Goal: Task Accomplishment & Management: Complete application form

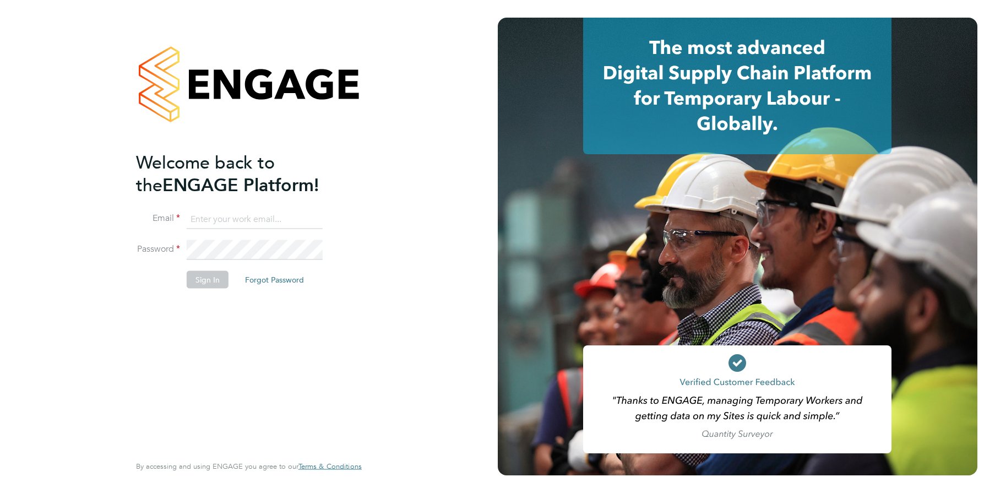
type input "[PERSON_NAME][EMAIL_ADDRESS][PERSON_NAME][DOMAIN_NAME]"
click at [205, 275] on button "Sign In" at bounding box center [208, 279] width 42 height 18
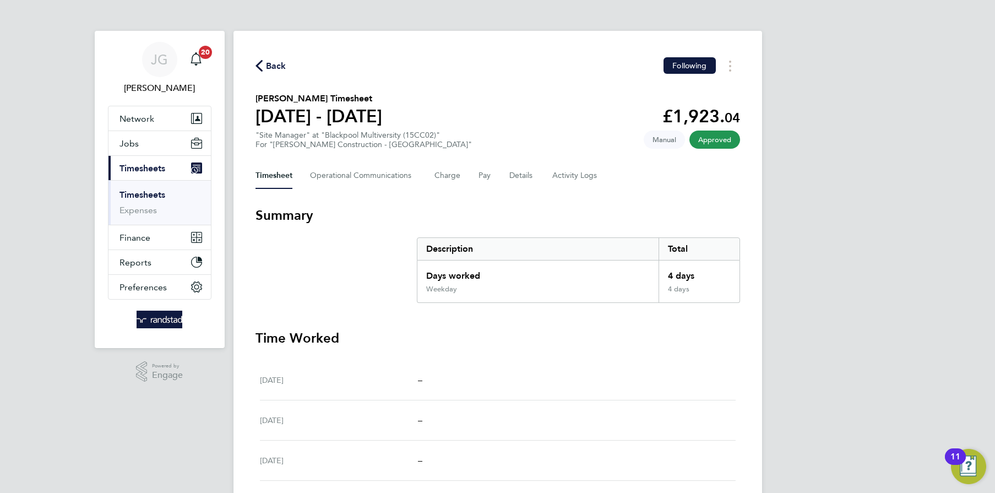
click at [151, 201] on li "Timesheets" at bounding box center [160, 196] width 83 height 15
click at [147, 193] on link "Timesheets" at bounding box center [142, 194] width 46 height 10
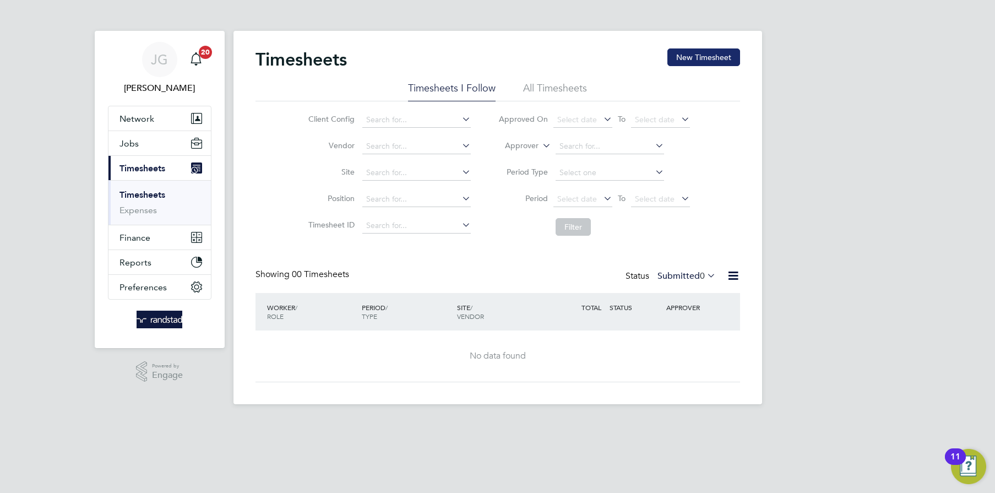
click at [678, 57] on button "New Timesheet" at bounding box center [703, 57] width 73 height 18
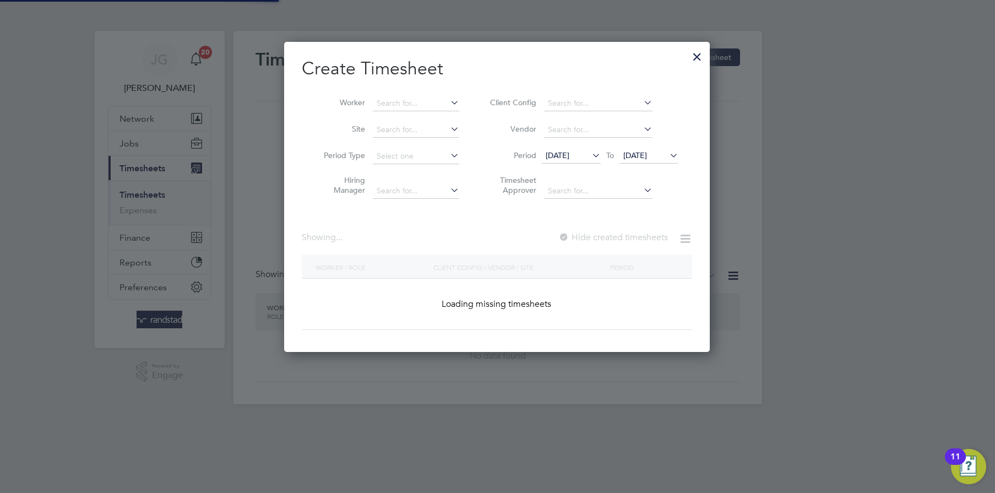
scroll to position [309, 426]
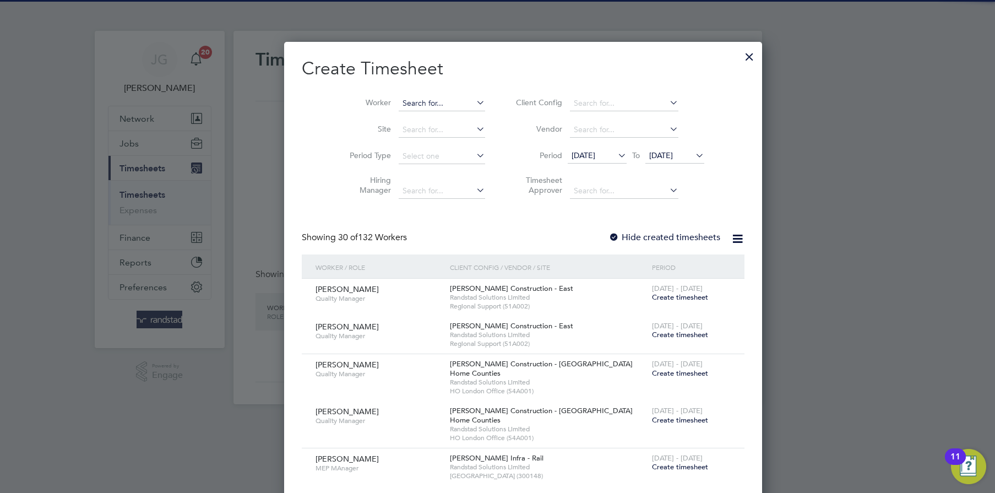
click at [399, 100] on input at bounding box center [442, 103] width 86 height 15
click at [394, 129] on b "[PERSON_NAME]" at bounding box center [409, 132] width 64 height 9
type input "[PERSON_NAME]"
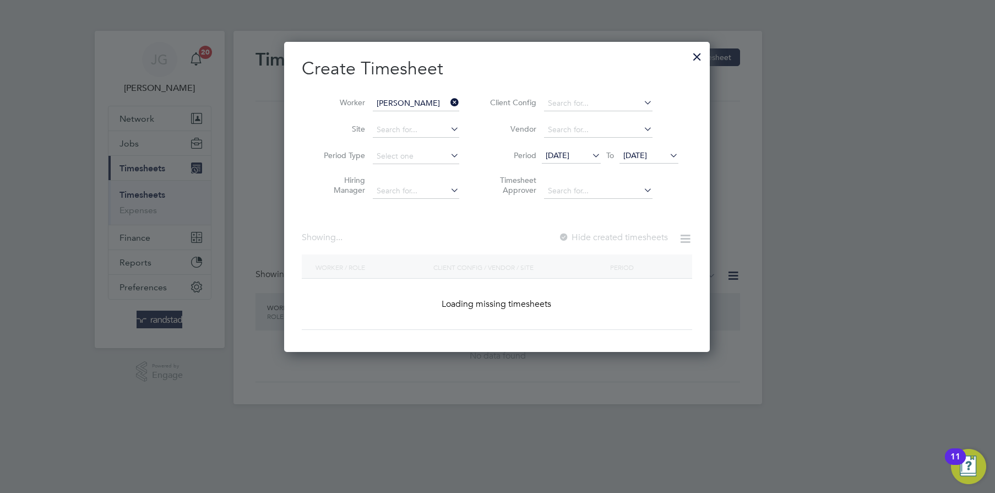
scroll to position [297, 426]
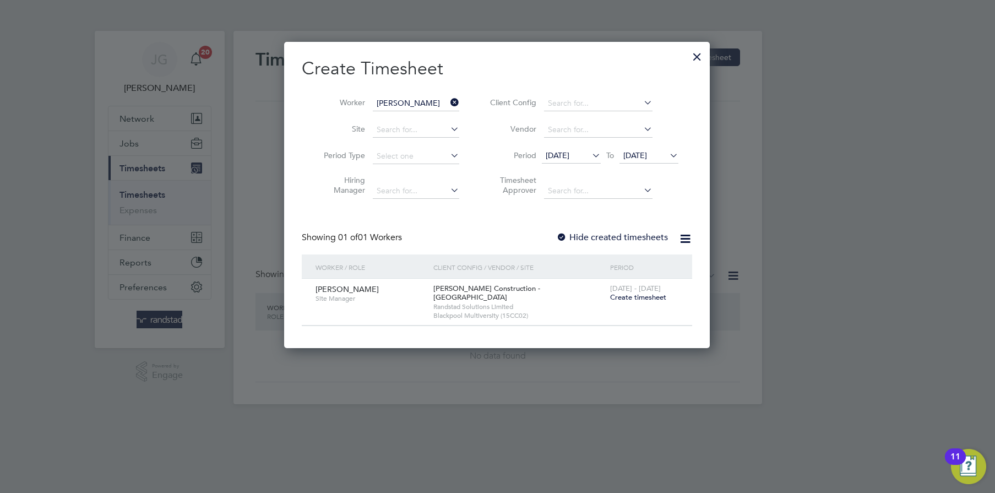
click at [655, 300] on span "Create timesheet" at bounding box center [638, 296] width 56 height 9
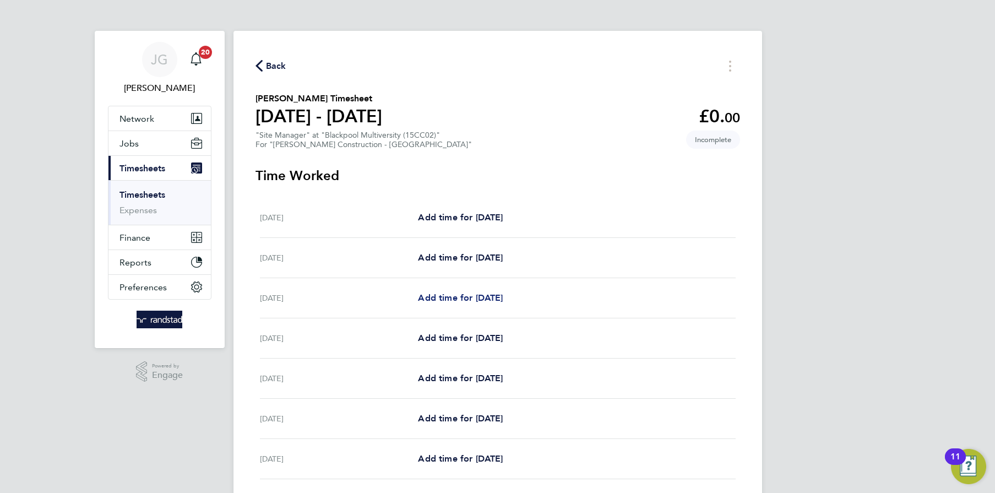
click at [489, 293] on span "Add time for [DATE]" at bounding box center [460, 297] width 85 height 10
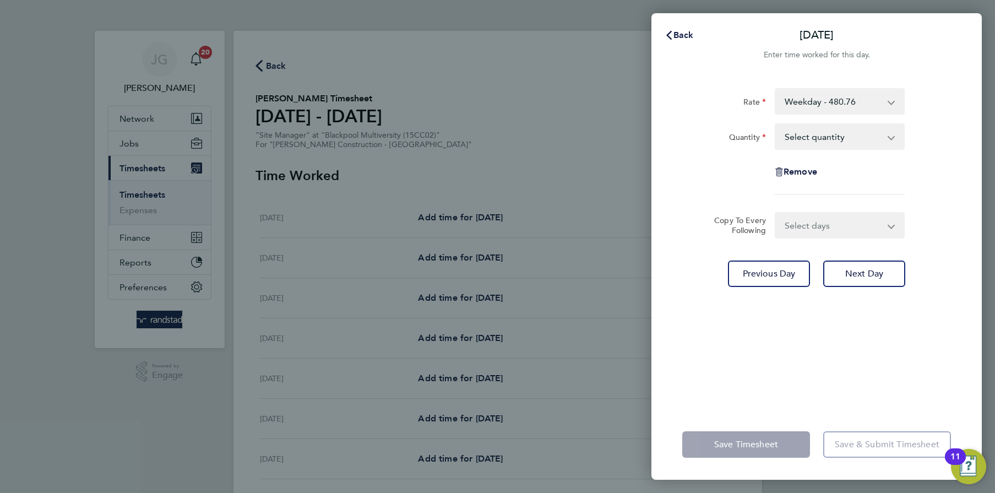
click at [804, 137] on select "Select quantity 0.5 1" at bounding box center [833, 136] width 115 height 24
select select "1"
click at [776, 124] on select "Select quantity 0.5 1" at bounding box center [833, 136] width 115 height 24
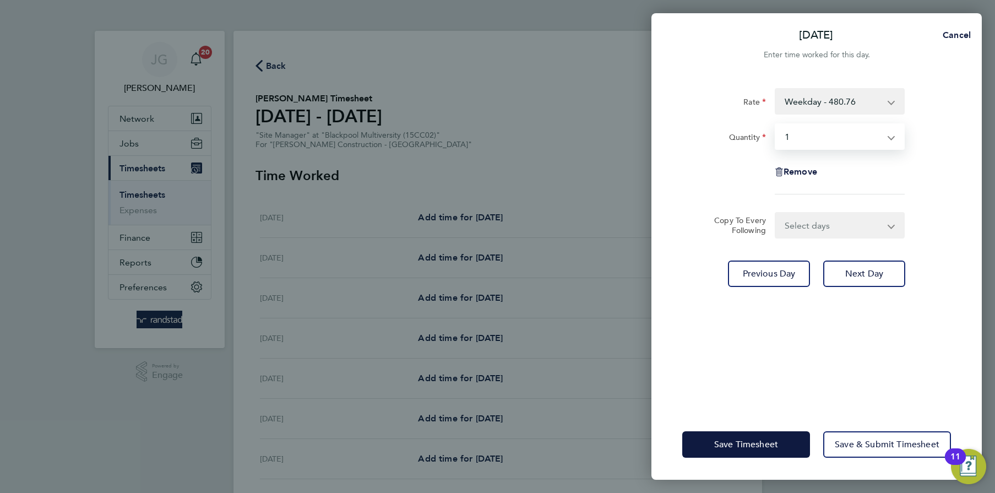
click at [813, 218] on select "Select days Day [DATE] [DATE] [DATE] [DATE]" at bounding box center [834, 225] width 116 height 24
select select "DAY"
click at [776, 213] on select "Select days Day [DATE] [DATE] [DATE] [DATE]" at bounding box center [834, 225] width 116 height 24
select select "[DATE]"
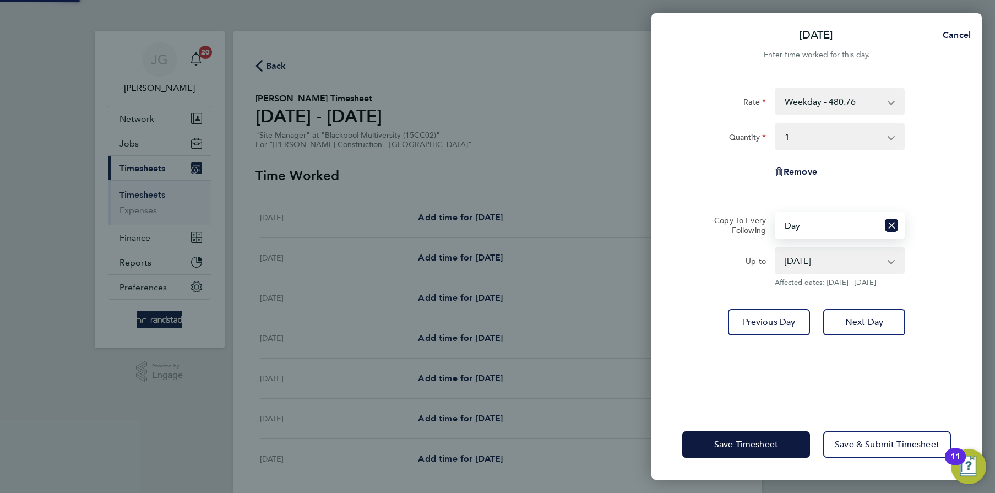
click at [817, 259] on select "[DATE] [DATE] [DATE] [DATE]" at bounding box center [833, 260] width 115 height 24
click at [776, 248] on select "[DATE] [DATE] [DATE] [DATE]" at bounding box center [833, 260] width 115 height 24
click at [735, 459] on div "Save Timesheet Save & Submit Timesheet" at bounding box center [816, 444] width 330 height 70
click at [722, 429] on div "Save Timesheet Save & Submit Timesheet" at bounding box center [816, 444] width 330 height 70
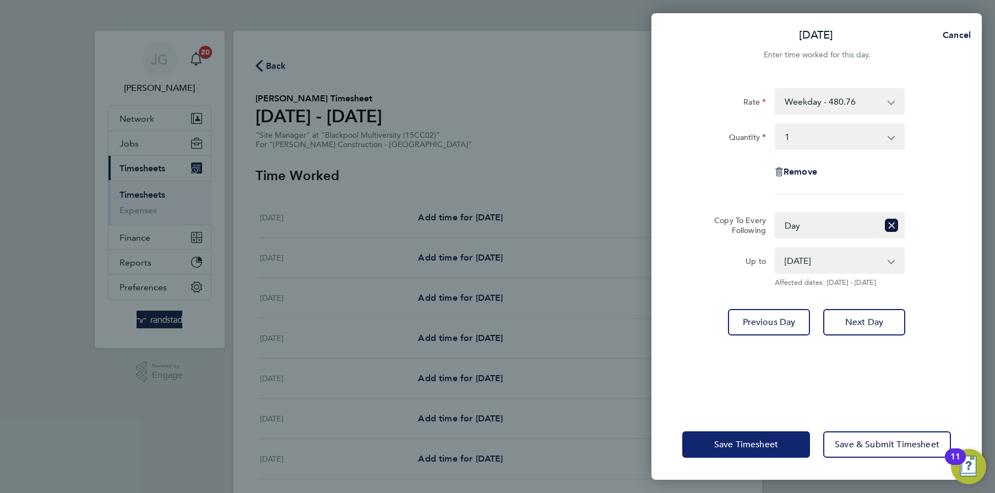
click at [722, 434] on button "Save Timesheet" at bounding box center [746, 444] width 128 height 26
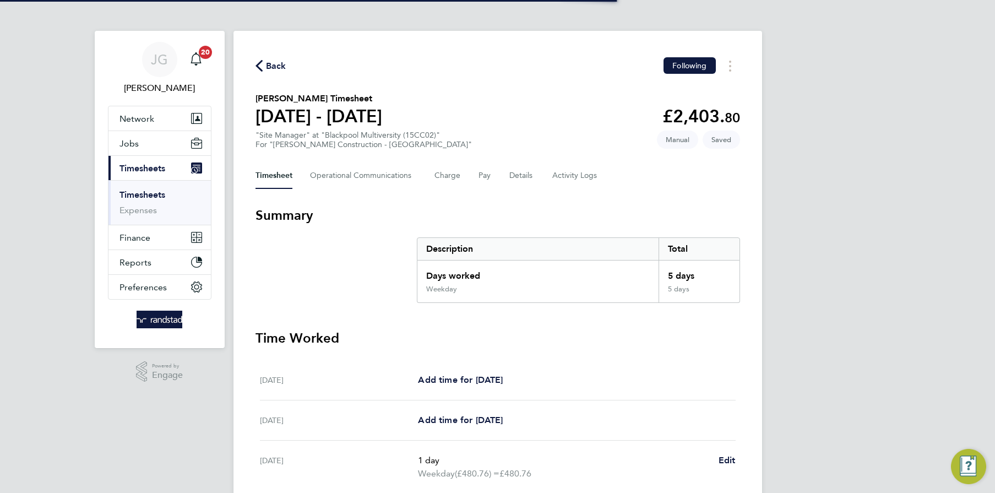
scroll to position [310, 0]
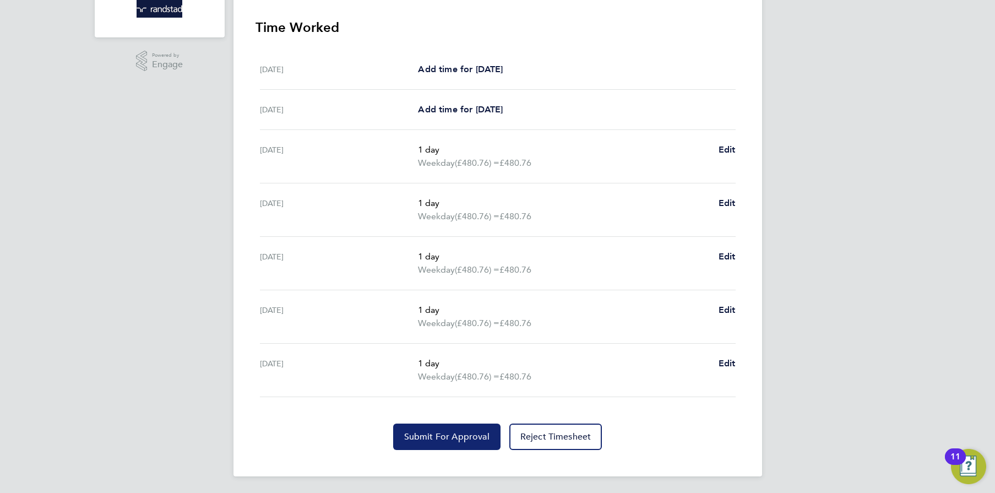
click at [432, 426] on button "Submit For Approval" at bounding box center [446, 436] width 107 height 26
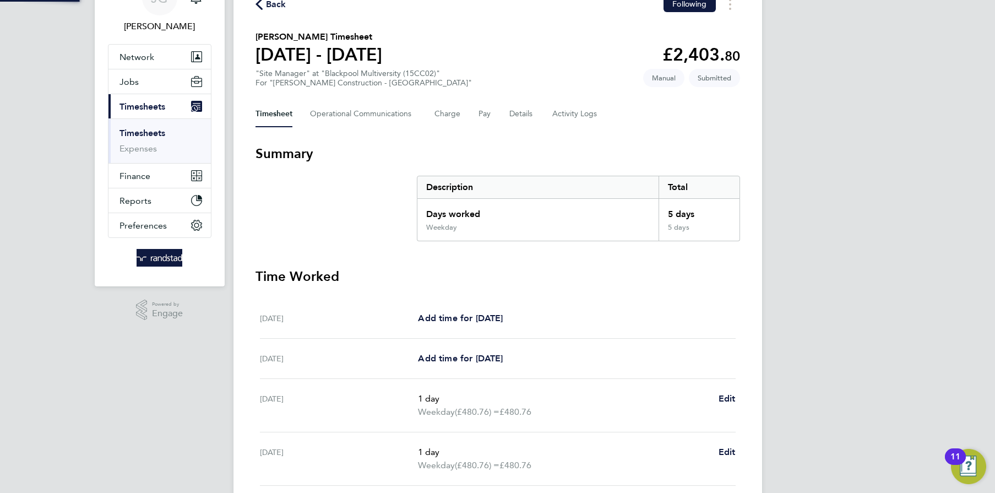
scroll to position [0, 0]
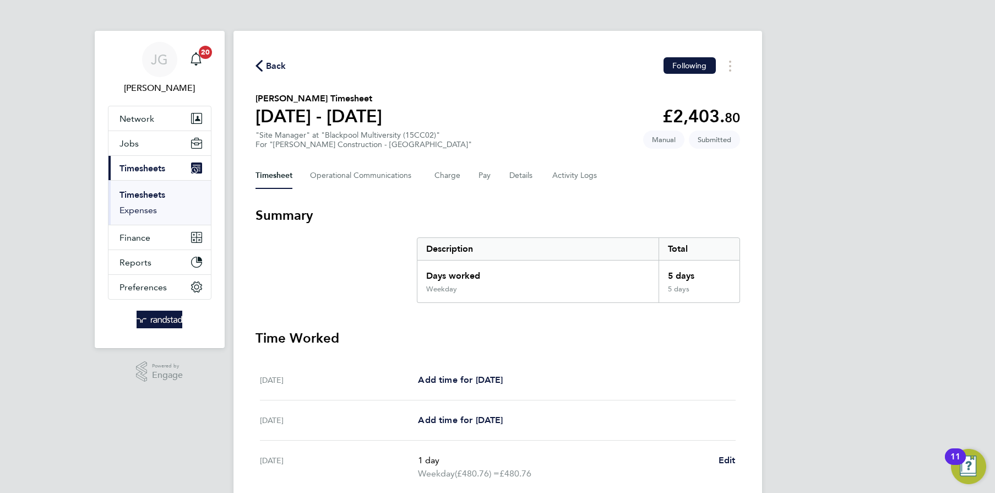
click at [144, 209] on link "Expenses" at bounding box center [137, 210] width 37 height 10
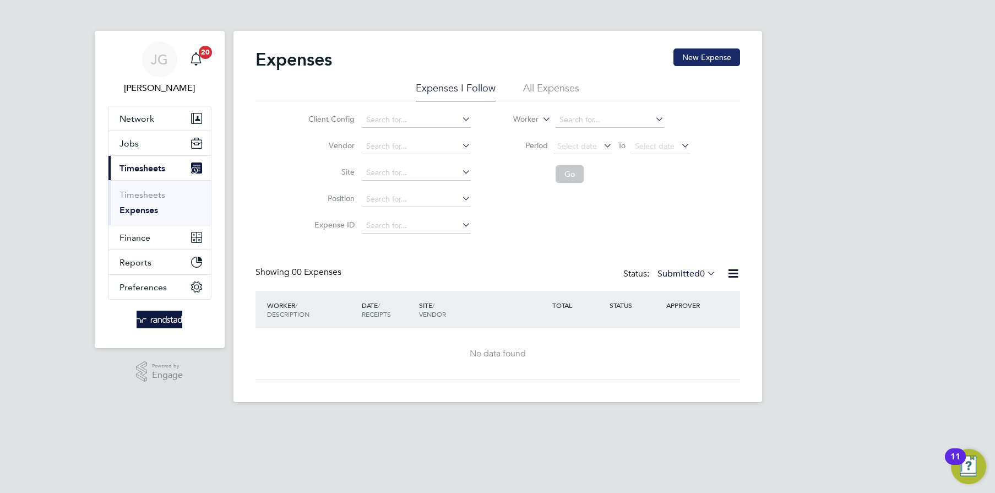
click at [693, 53] on button "New Expense" at bounding box center [706, 57] width 67 height 18
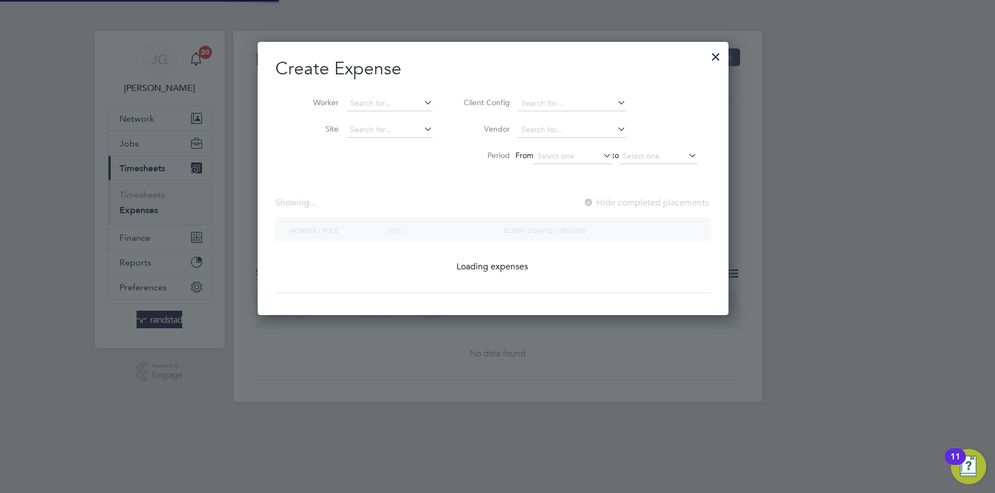
scroll to position [274, 479]
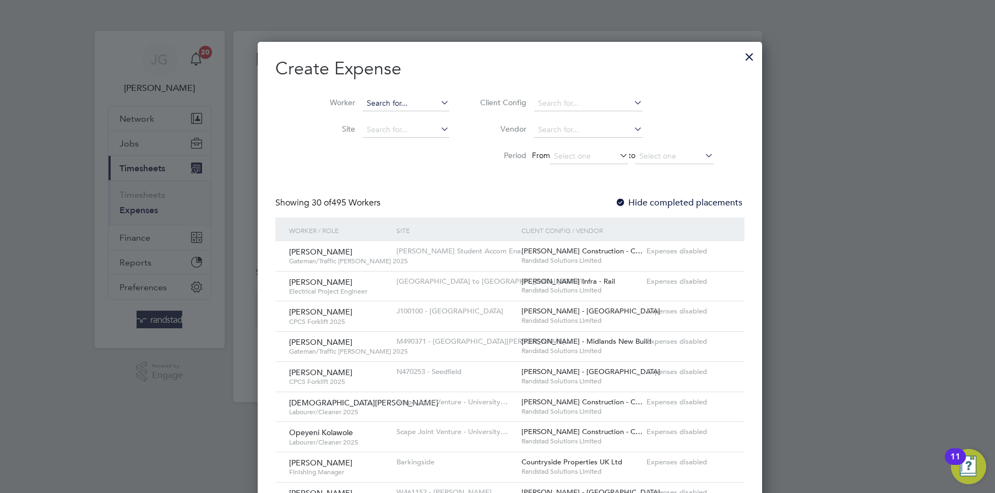
click at [364, 104] on input at bounding box center [406, 103] width 86 height 15
click at [378, 131] on li "[PERSON_NAME]" at bounding box center [392, 133] width 93 height 15
type input "[PERSON_NAME]"
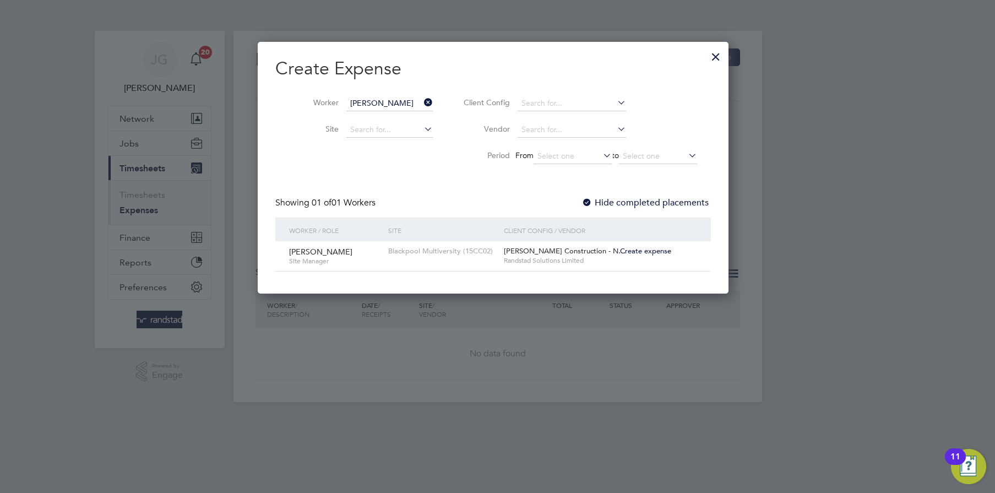
click at [537, 253] on span "[PERSON_NAME] Construction - N…" at bounding box center [565, 250] width 122 height 9
click at [321, 249] on span "[PERSON_NAME]" at bounding box center [320, 252] width 63 height 10
click at [648, 250] on span "Create expense" at bounding box center [645, 250] width 51 height 9
type input "[PERSON_NAME]"
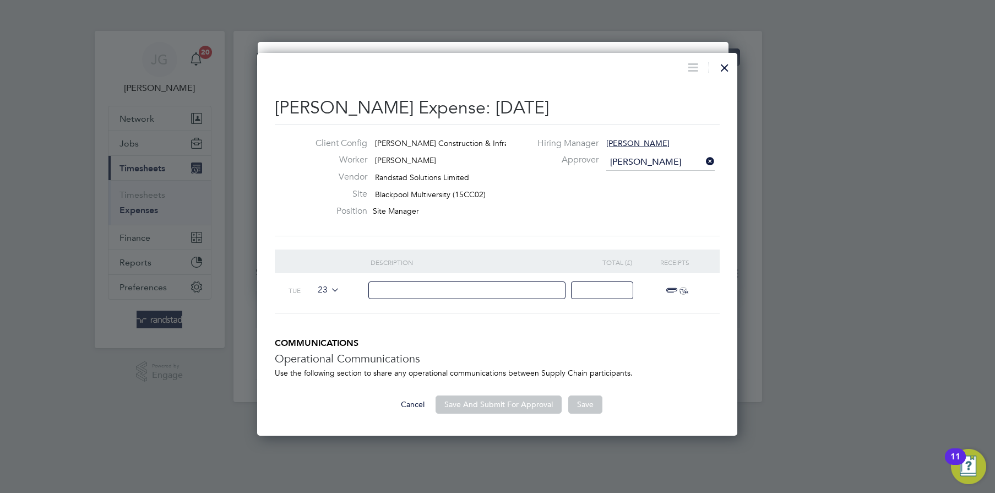
click at [473, 286] on input at bounding box center [467, 290] width 198 height 18
type input "Accomodation"
click at [603, 288] on input at bounding box center [602, 290] width 62 height 18
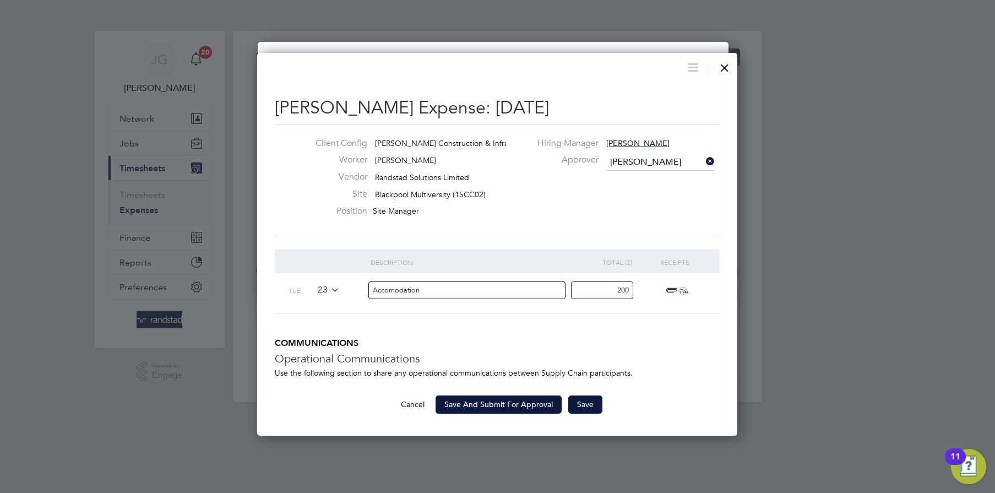
type input "200"
click at [672, 289] on span "ï¼‹" at bounding box center [675, 290] width 24 height 13
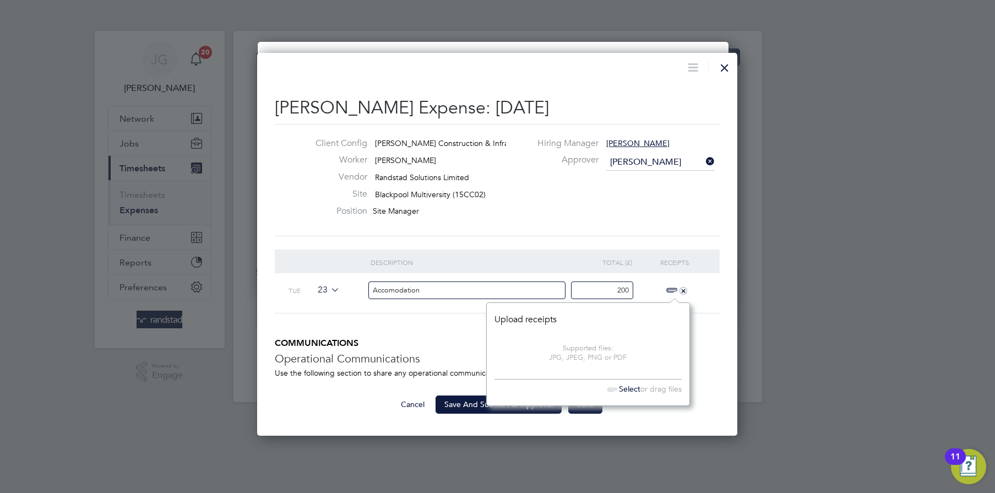
click at [631, 388] on span "Select" at bounding box center [621, 389] width 38 height 10
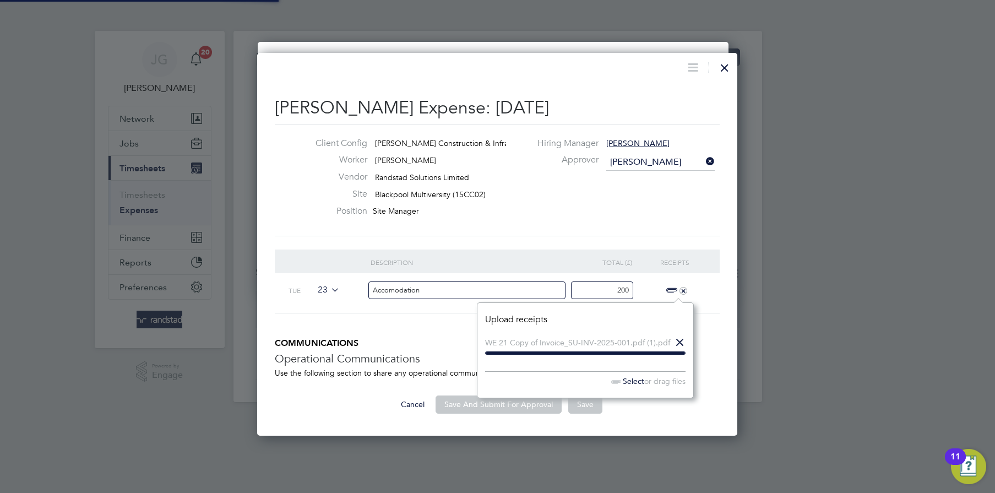
click at [440, 339] on h5 "COMMUNICATIONS" at bounding box center [497, 343] width 445 height 12
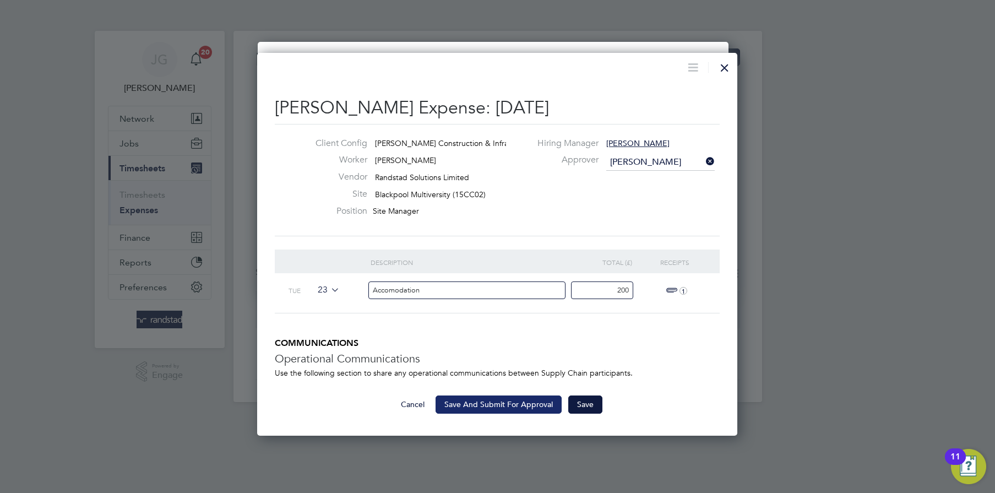
click at [530, 398] on button "Save And Submit For Approval" at bounding box center [498, 404] width 126 height 18
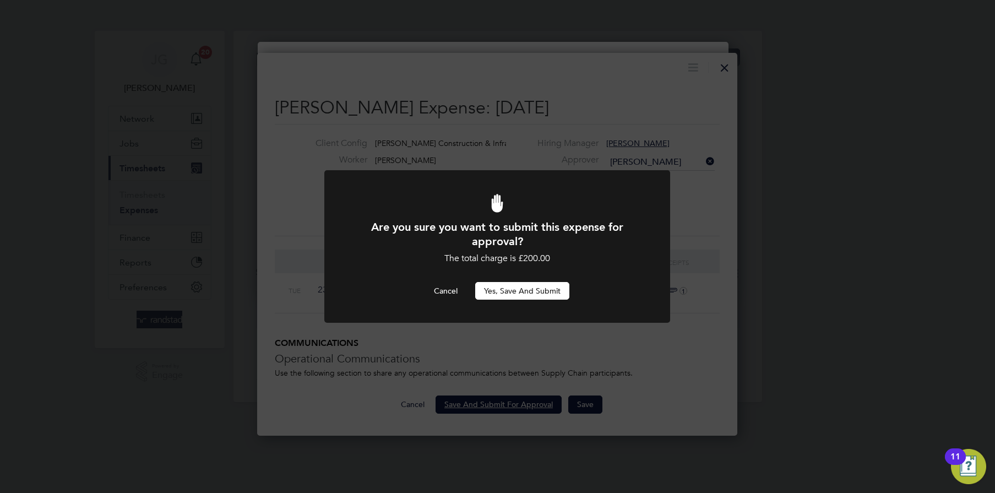
click at [539, 292] on button "Yes, Save and Submit" at bounding box center [522, 291] width 94 height 18
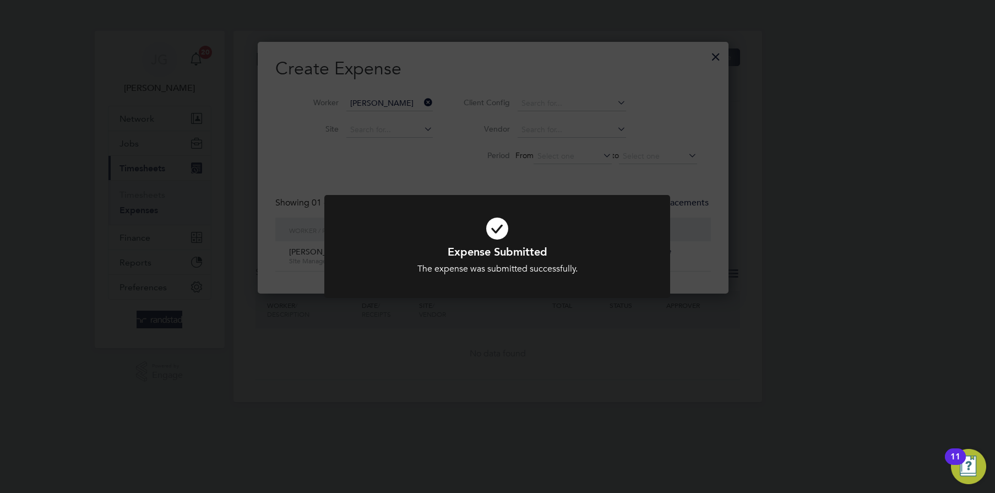
click at [531, 320] on div "Expense Submitted The expense was submitted successfully. Cancel Okay" at bounding box center [497, 246] width 995 height 493
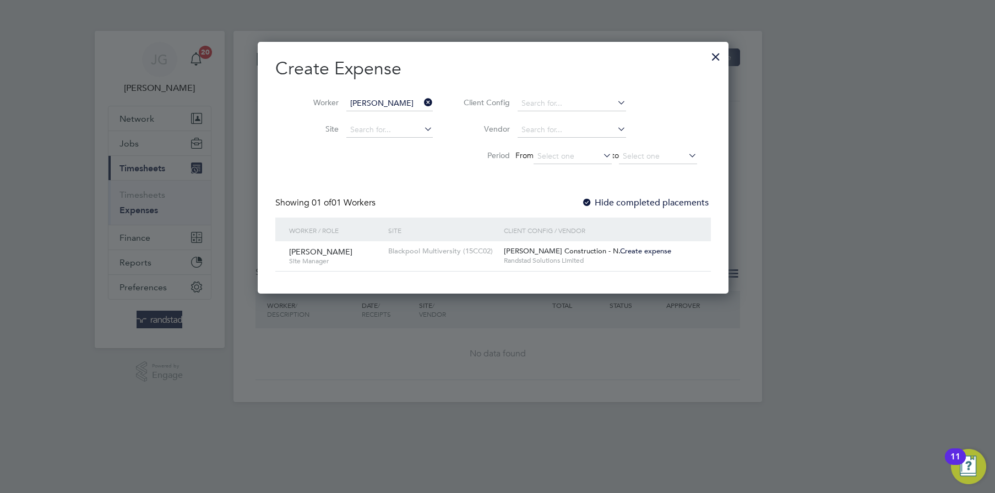
click at [724, 59] on div at bounding box center [716, 54] width 20 height 20
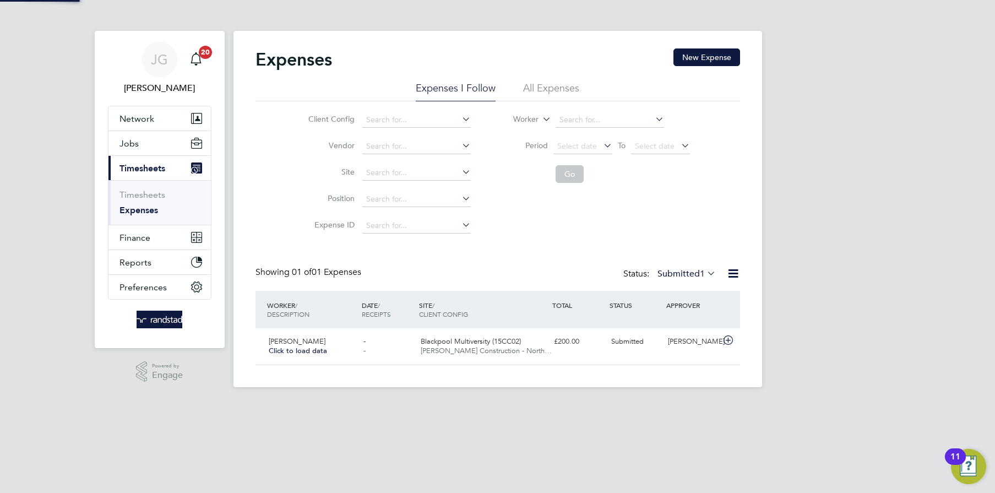
scroll to position [28, 133]
click at [152, 200] on li "Timesheets" at bounding box center [160, 196] width 83 height 15
